Goal: Information Seeking & Learning: Learn about a topic

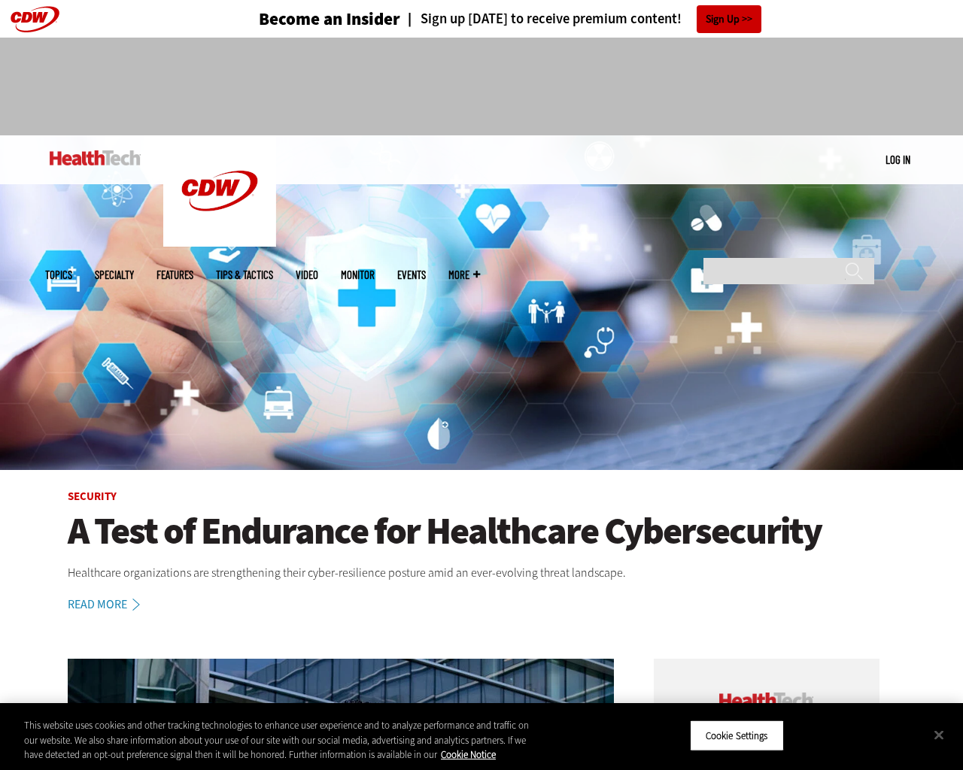
click at [956, 385] on img at bounding box center [481, 302] width 963 height 335
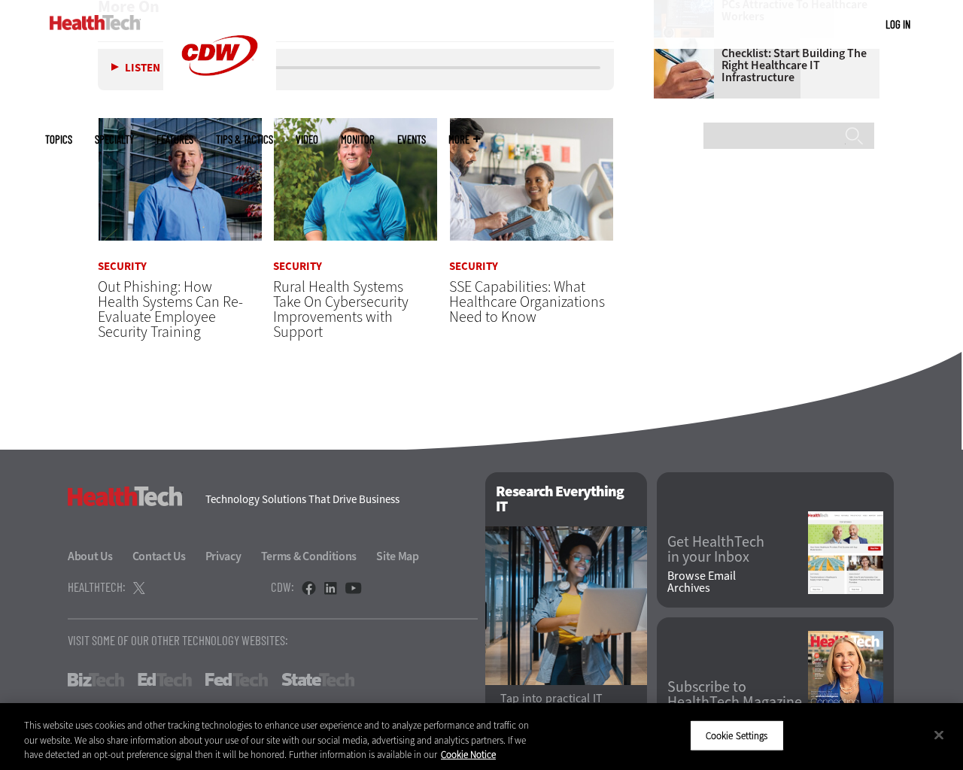
scroll to position [2278, 0]
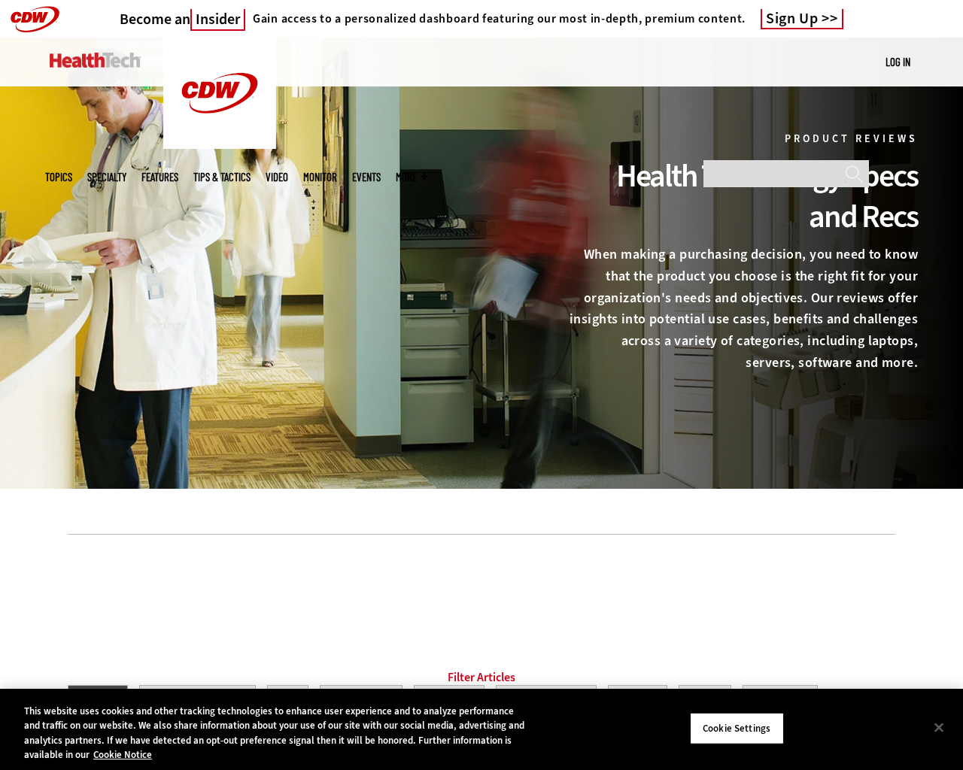
click at [956, 385] on div at bounding box center [481, 263] width 963 height 451
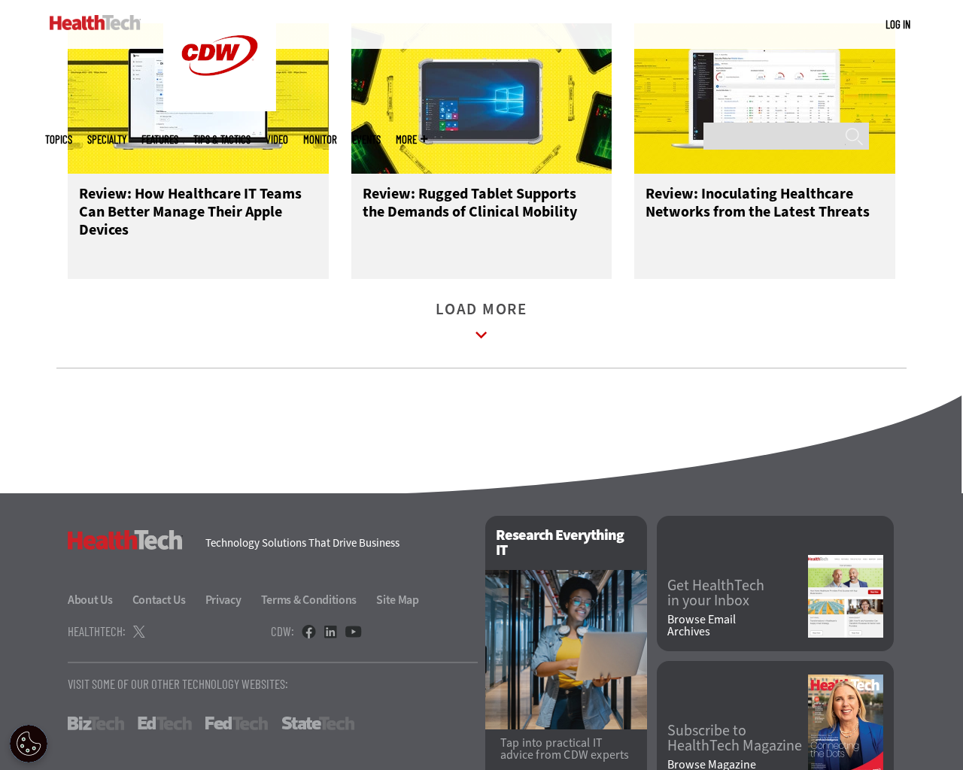
scroll to position [1980, 0]
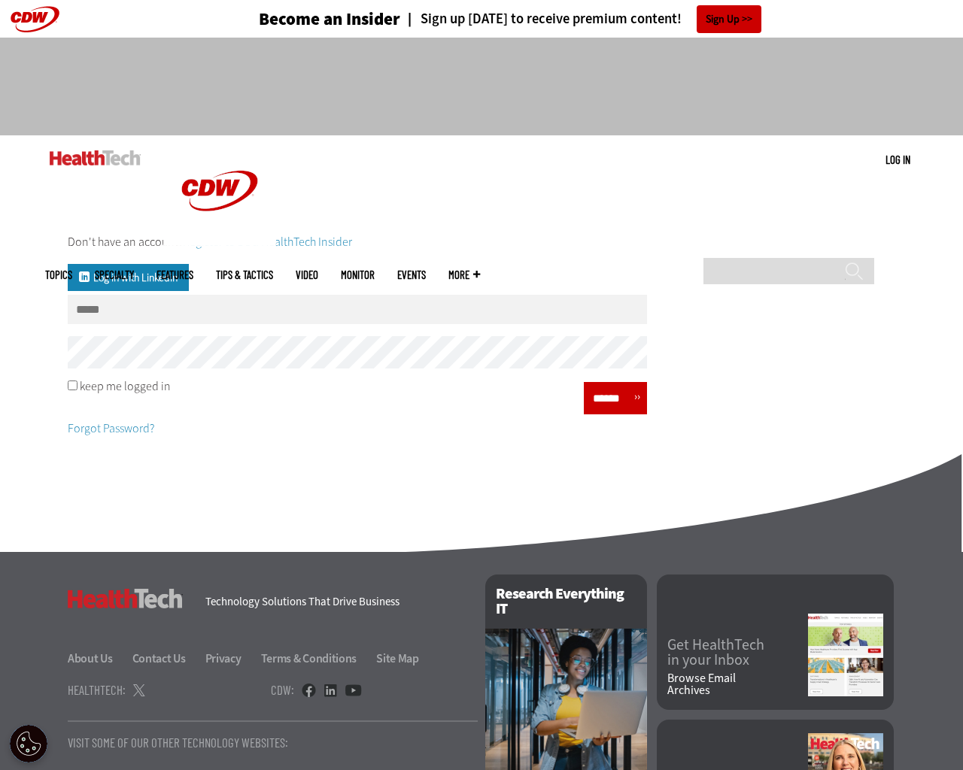
scroll to position [148, 0]
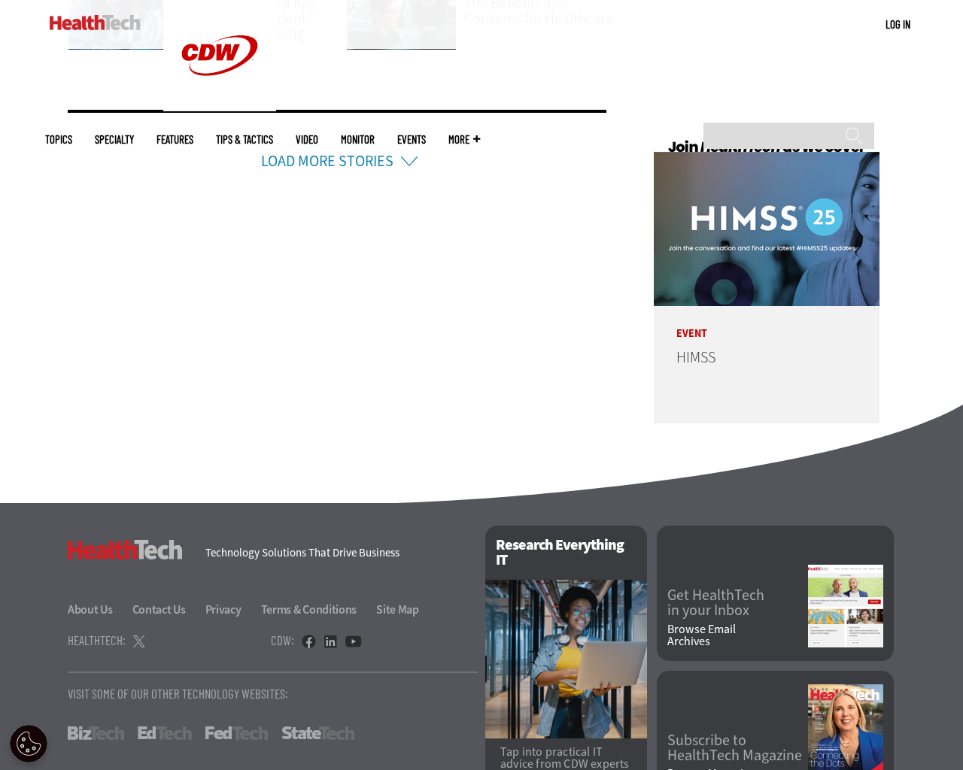
scroll to position [3482, 0]
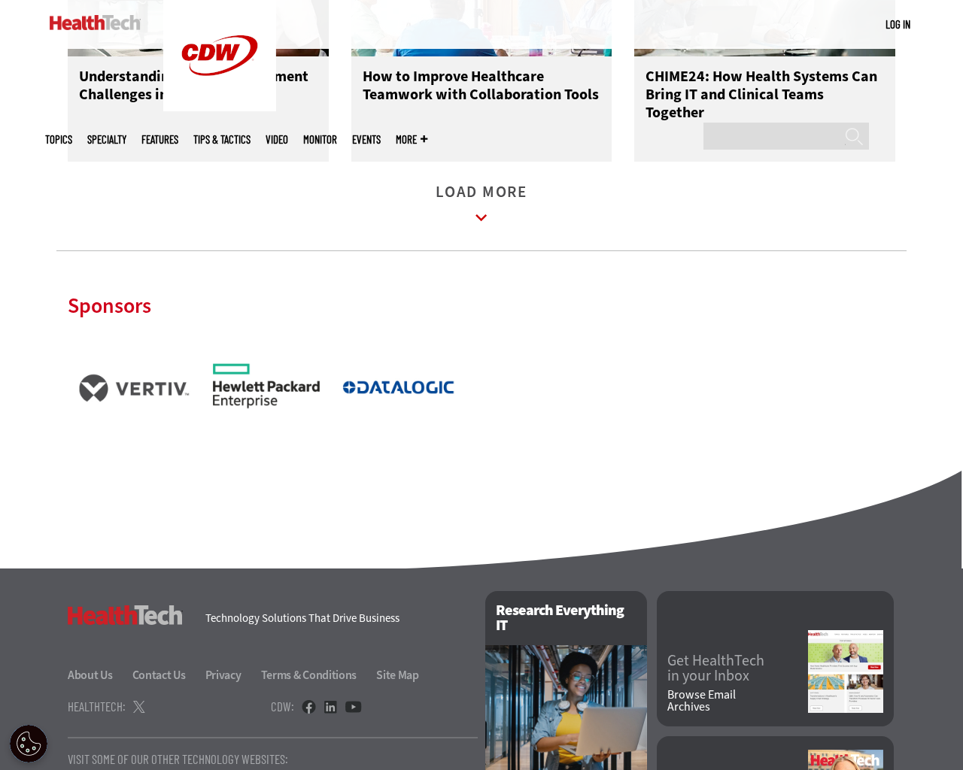
scroll to position [2056, 0]
